Goal: Task Accomplishment & Management: Complete application form

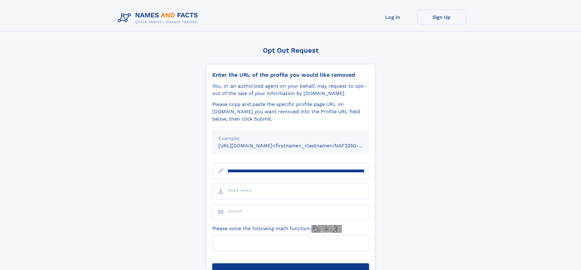
scroll to position [0, 76]
type input "**********"
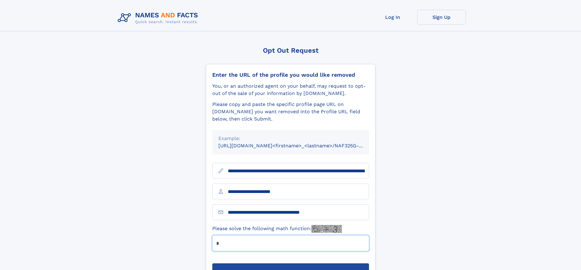
type input "*"
click at [290, 264] on button "Submit Opt Out Request" at bounding box center [290, 274] width 157 height 20
